Goal: Information Seeking & Learning: Learn about a topic

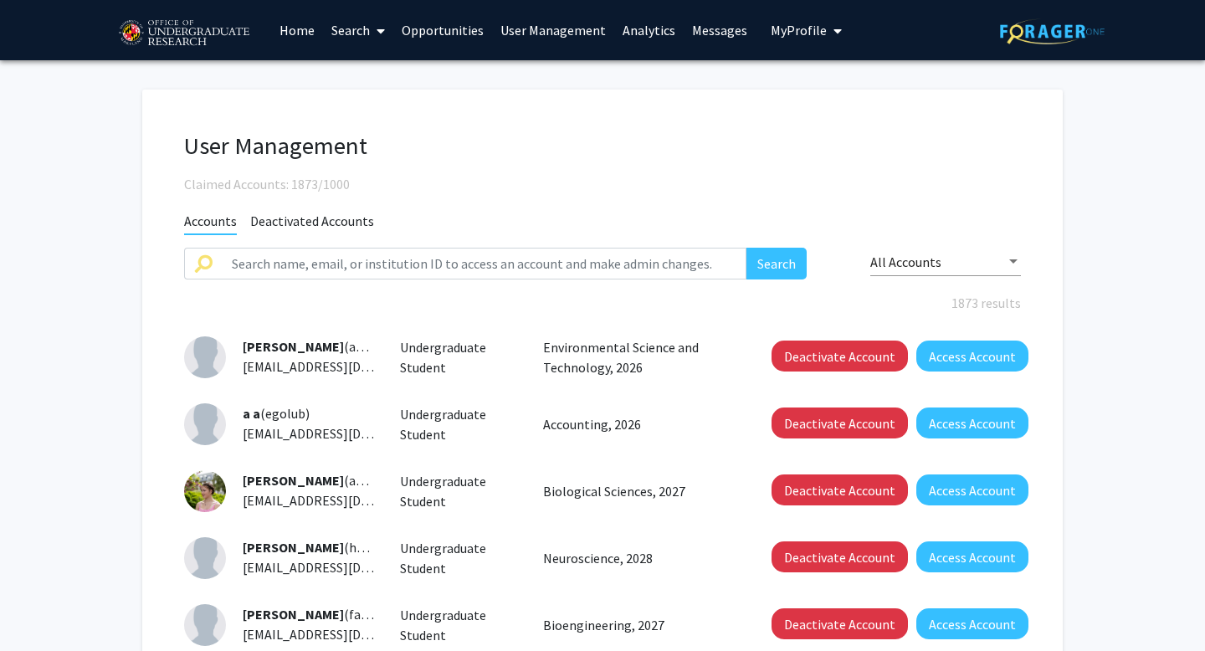
click at [626, 33] on link "Analytics" at bounding box center [648, 30] width 69 height 59
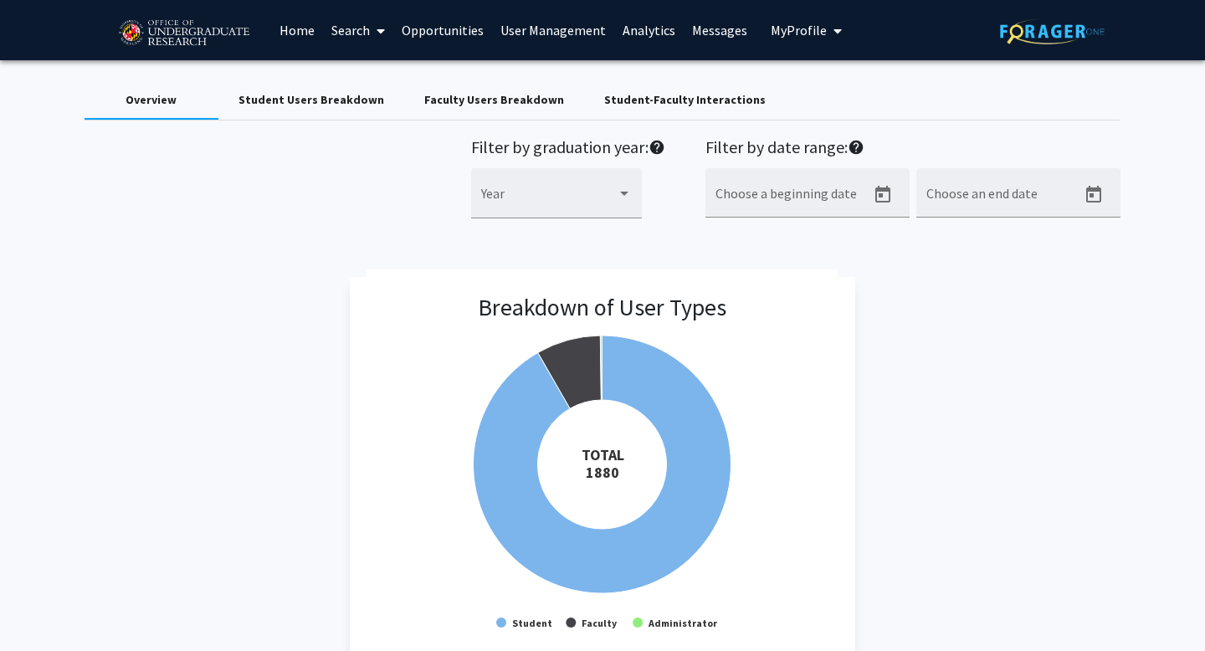
click at [634, 95] on div "Student-Faculty Interactions" at bounding box center [685, 100] width 162 height 18
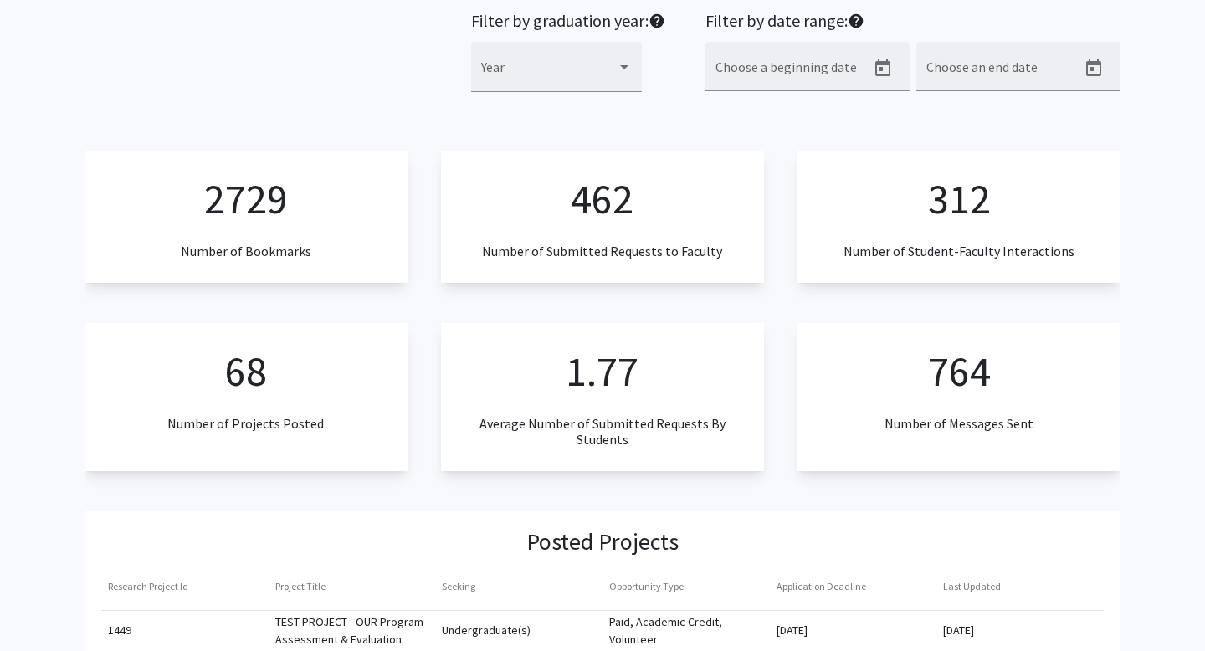
scroll to position [126, 0]
click at [283, 377] on div "68 Number of Projects Posted" at bounding box center [246, 398] width 323 height 148
click at [255, 395] on p "68" at bounding box center [246, 372] width 42 height 63
click at [328, 217] on div "2729 Number of Bookmarks" at bounding box center [246, 217] width 323 height 132
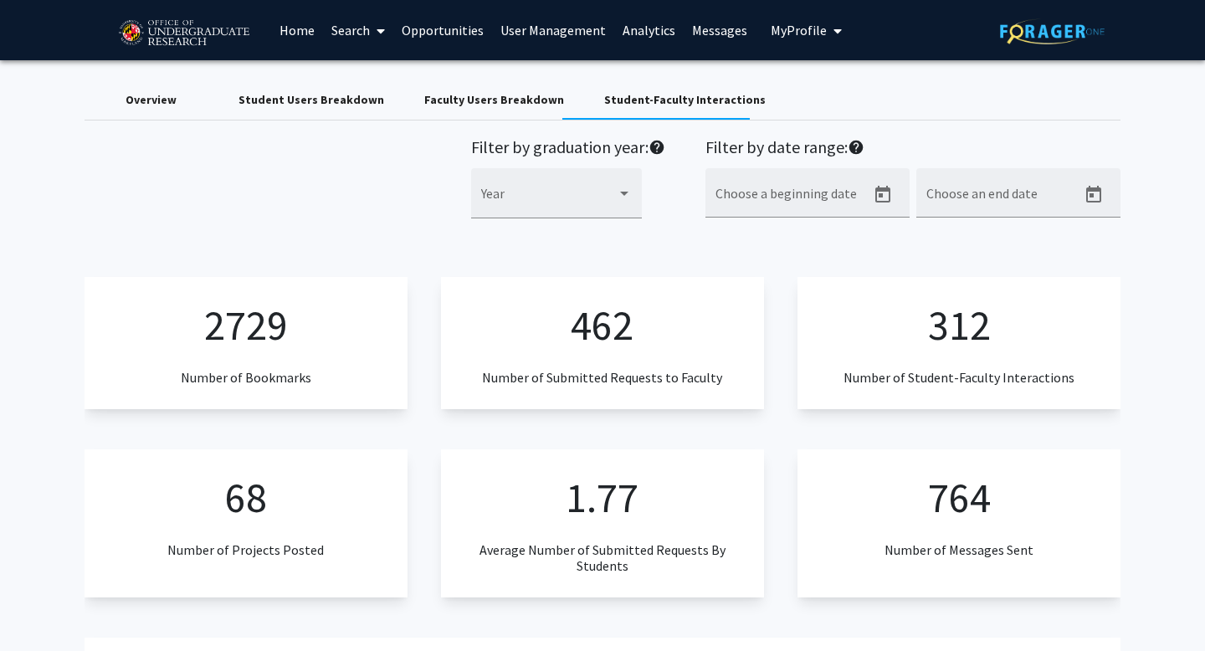
scroll to position [0, 0]
click at [480, 91] on div "Faculty Users Breakdown" at bounding box center [494, 100] width 140 height 18
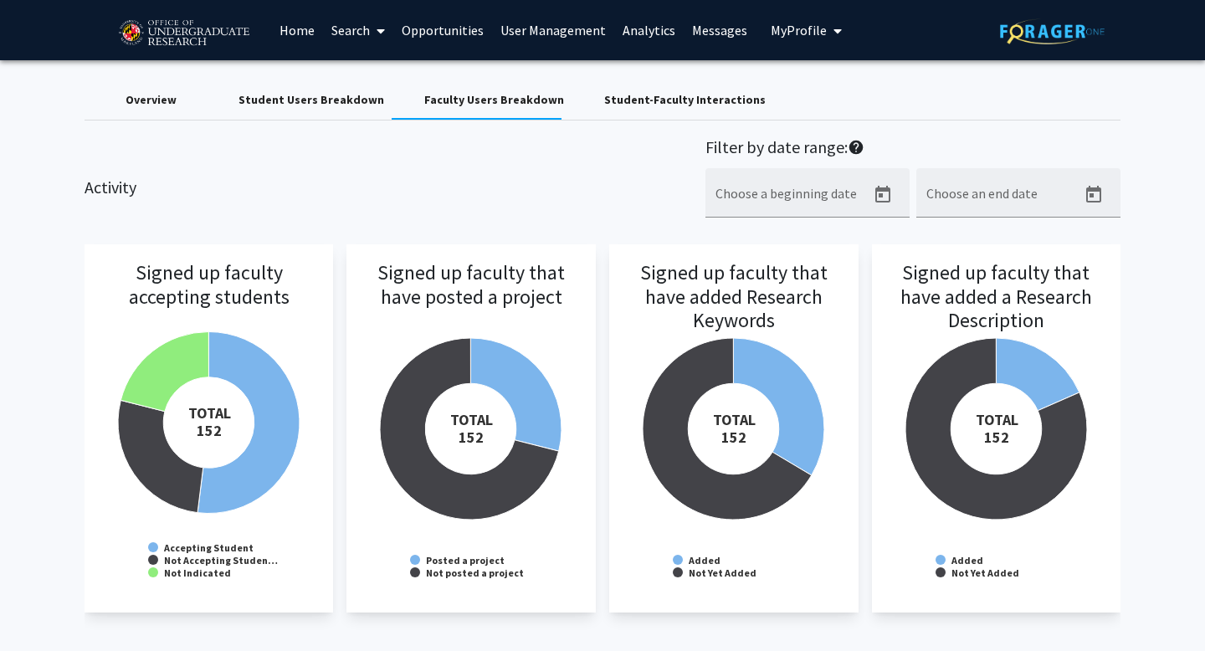
click at [152, 94] on div "Overview" at bounding box center [151, 100] width 51 height 18
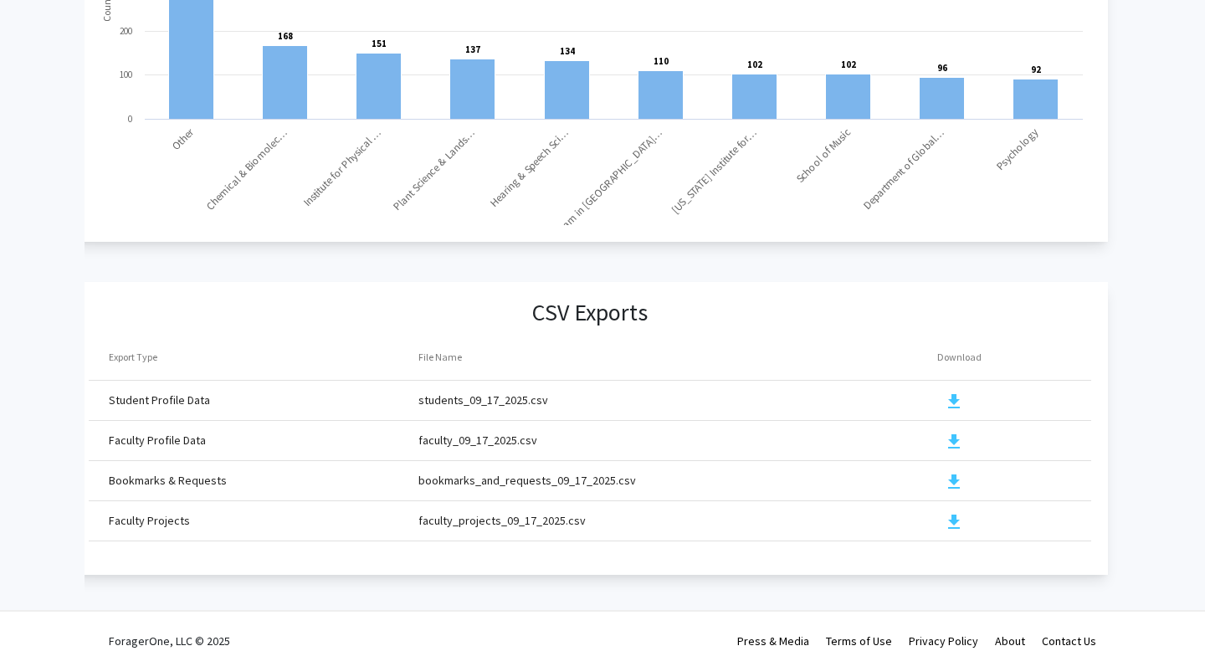
scroll to position [1769, 0]
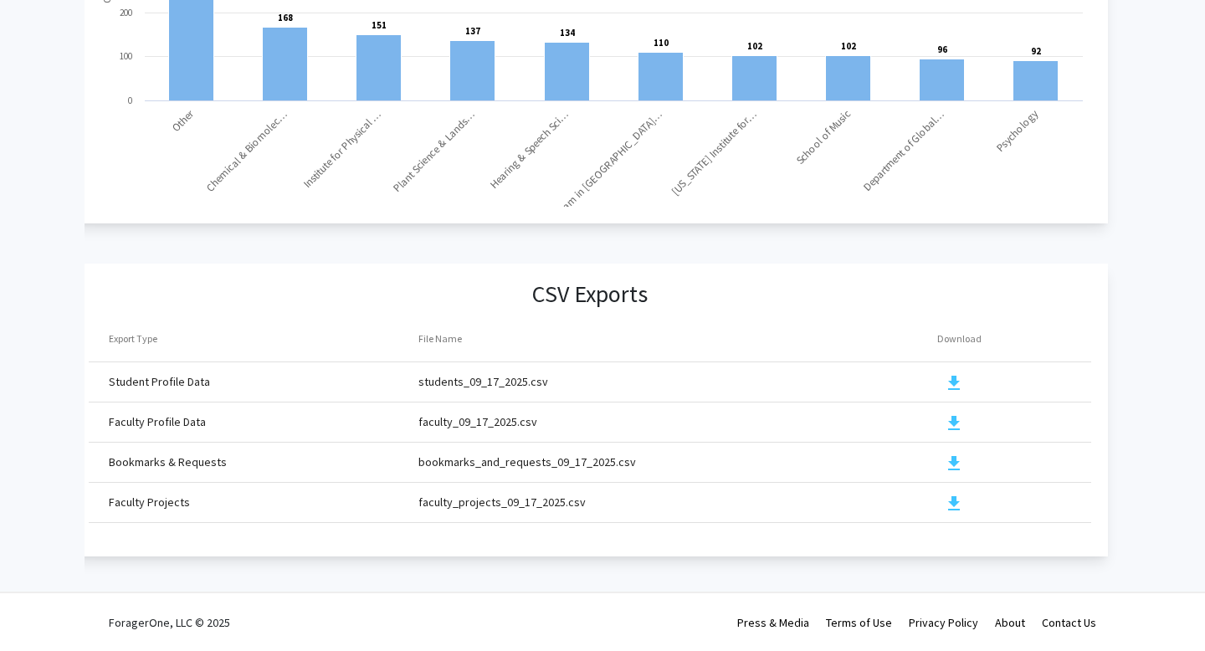
click at [957, 463] on mat-icon "download" at bounding box center [954, 464] width 20 height 20
click at [952, 505] on mat-icon "download" at bounding box center [954, 504] width 20 height 20
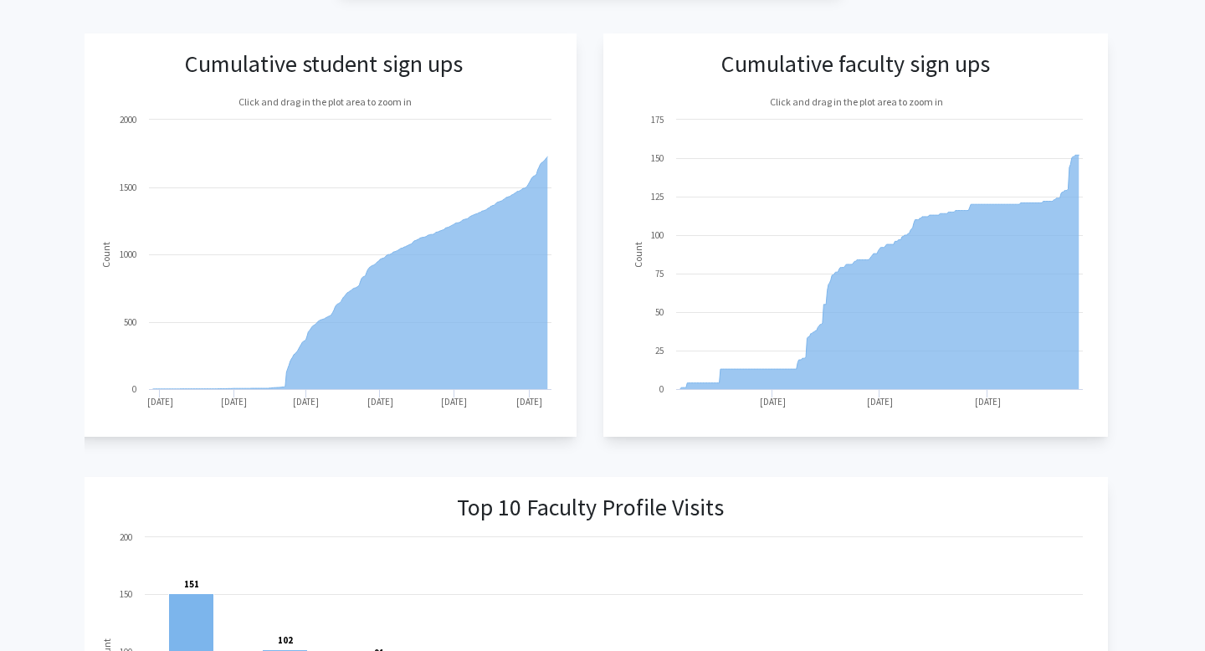
scroll to position [0, 0]
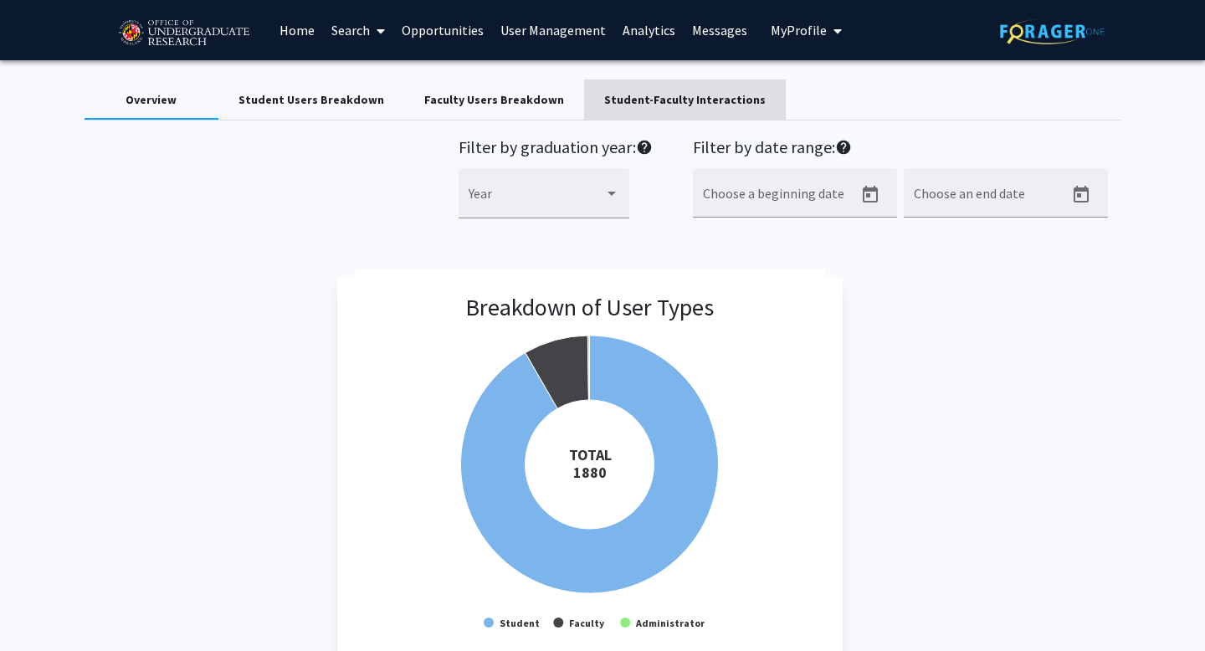
click at [673, 98] on div "Student-Faculty Interactions" at bounding box center [685, 100] width 162 height 18
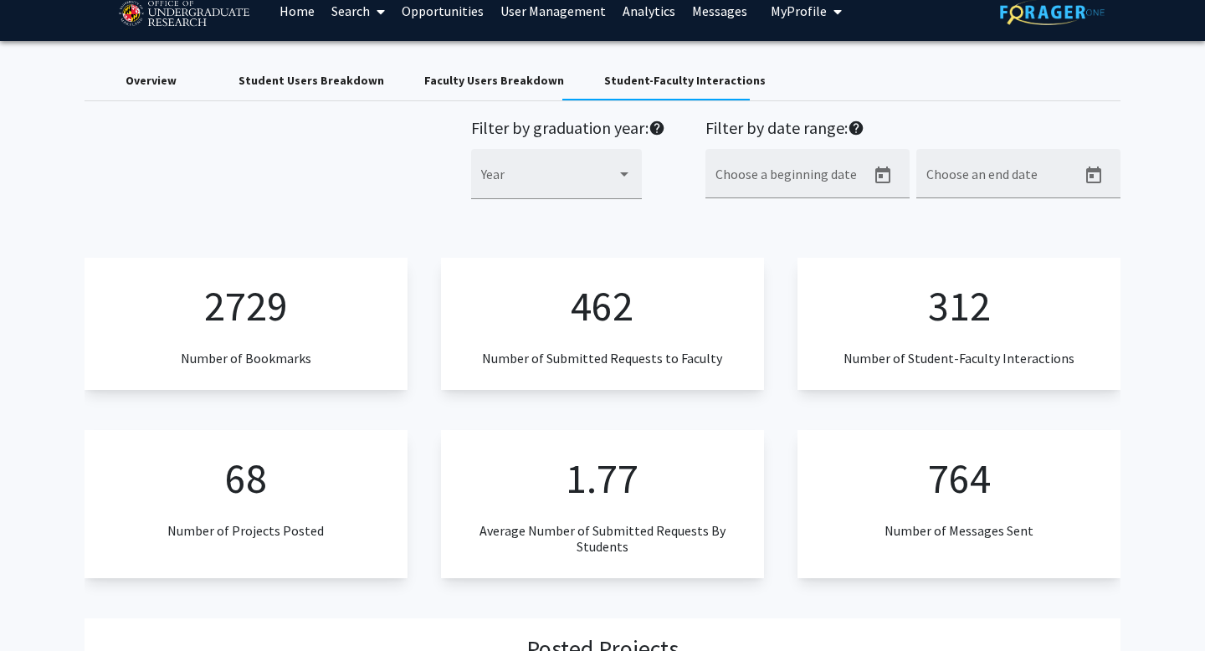
scroll to position [20, 0]
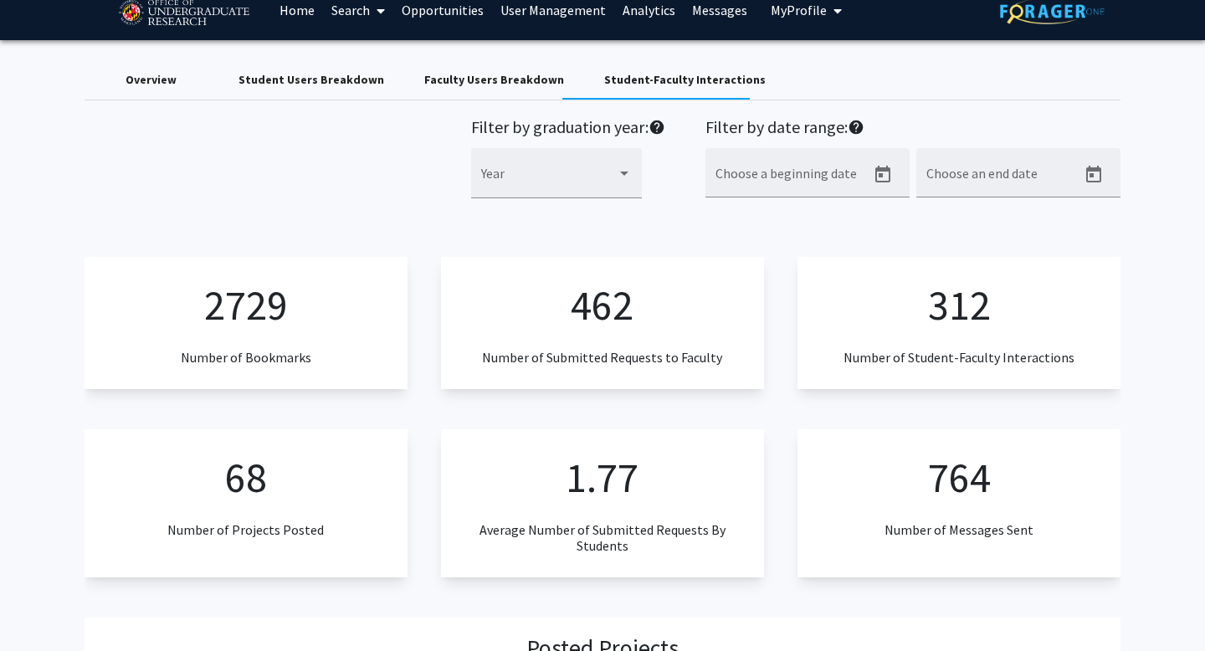
click at [639, 335] on div "462 Number of Submitted Requests to Faculty" at bounding box center [602, 323] width 323 height 132
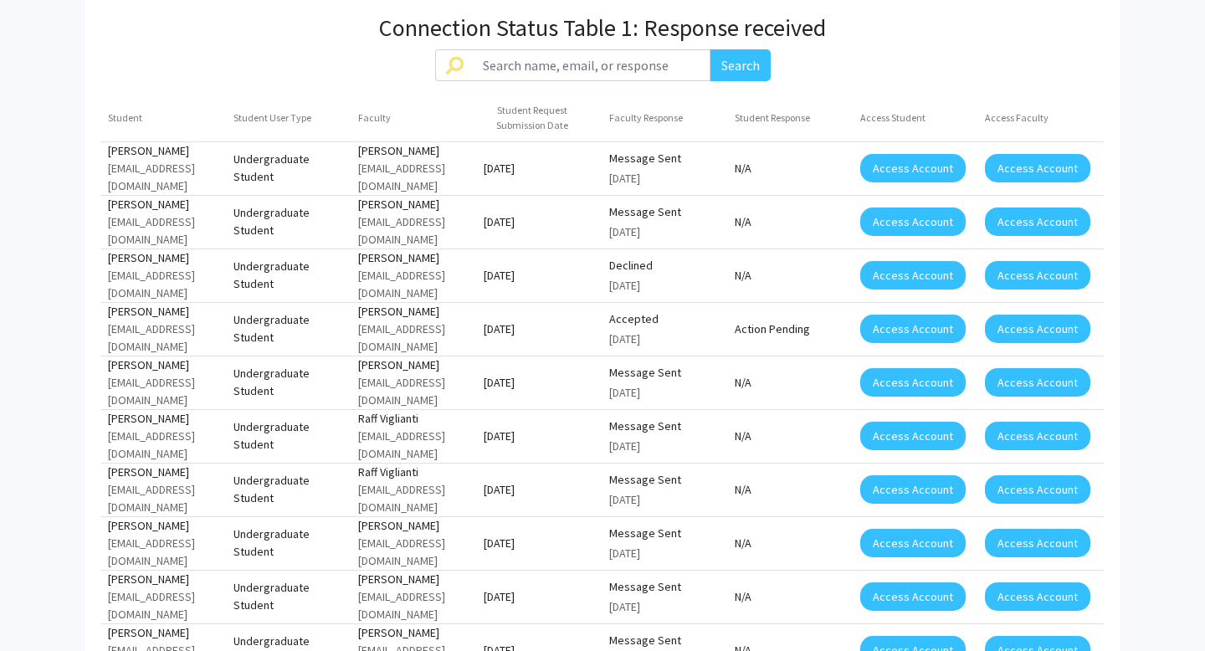
scroll to position [1346, 0]
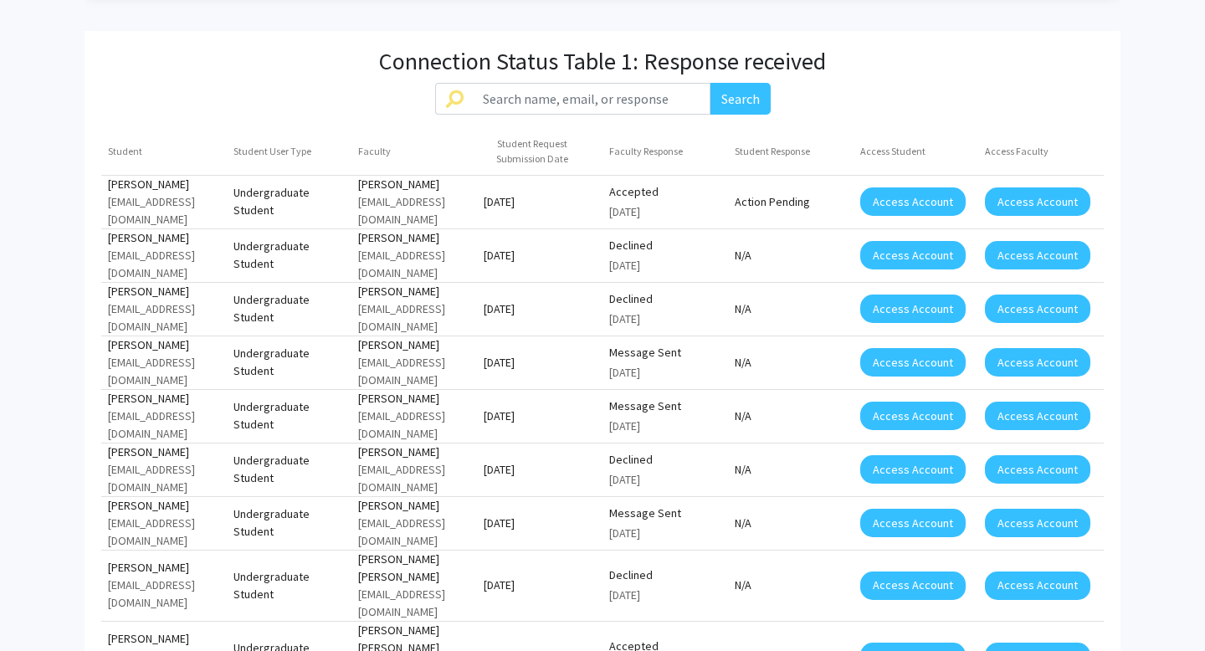
scroll to position [1281, 0]
